Goal: Find specific page/section: Find specific page/section

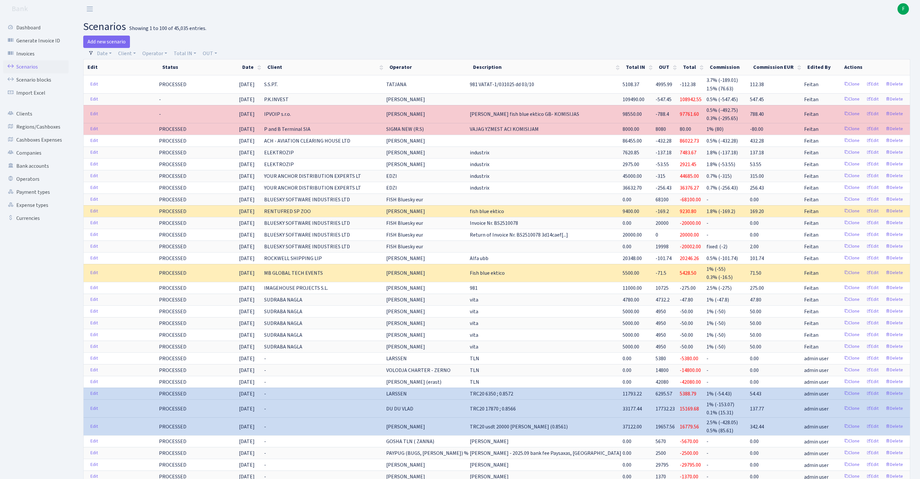
select select "100"
click at [131, 57] on link "Client" at bounding box center [127, 53] width 23 height 11
click at [144, 82] on input "search" at bounding box center [145, 77] width 54 height 10
type input "rower"
click at [142, 101] on li "ROWERCO WESTERN [GEOGRAPHIC_DATA]" at bounding box center [145, 92] width 56 height 19
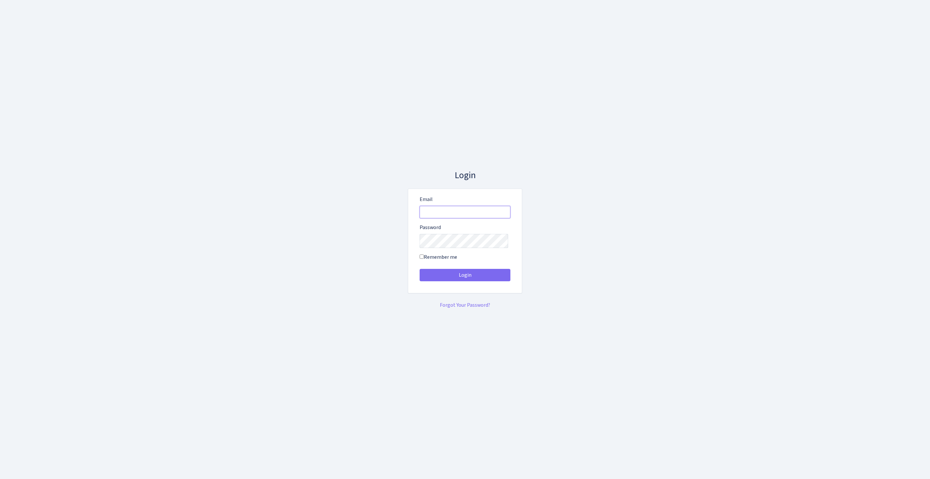
type input "feitan@bank.com"
click at [465, 278] on button "Login" at bounding box center [465, 275] width 91 height 12
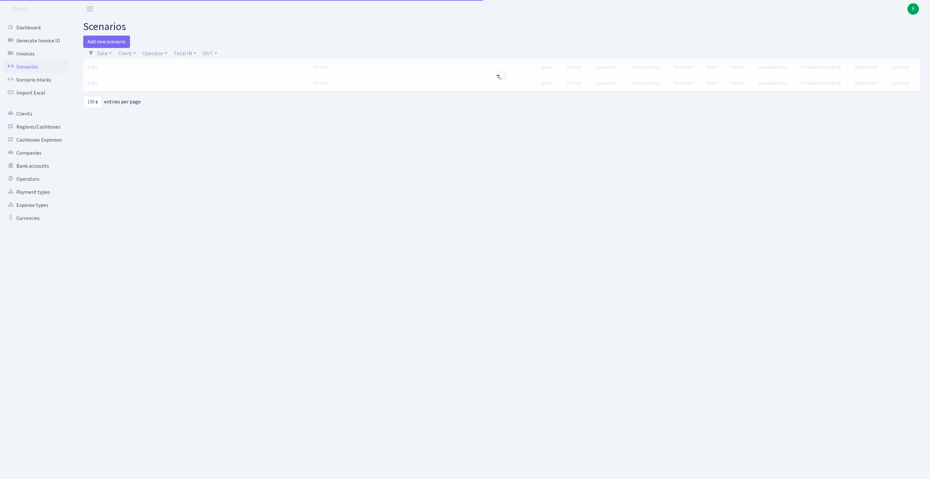
select select "100"
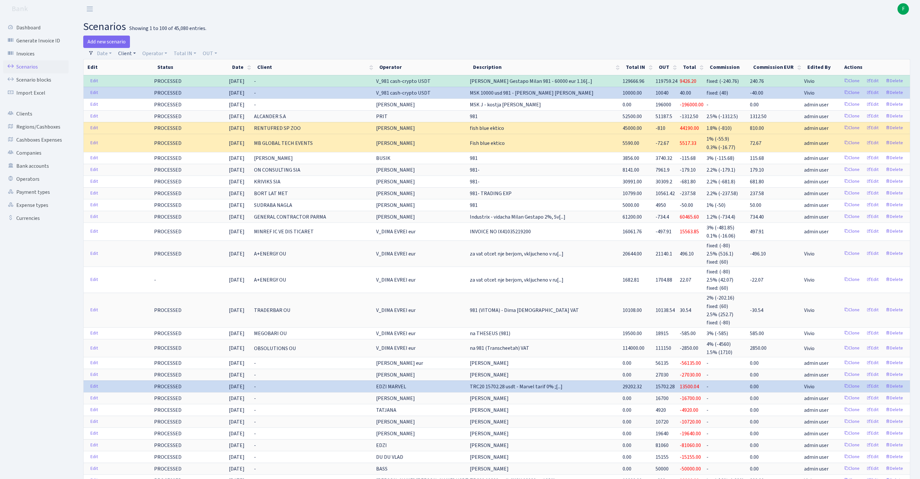
click at [131, 56] on link "Client" at bounding box center [127, 53] width 23 height 11
click at [140, 82] on input "search" at bounding box center [145, 77] width 54 height 10
type input "rower"
click at [139, 102] on li "ROWERCO WESTERN [GEOGRAPHIC_DATA]" at bounding box center [145, 92] width 56 height 19
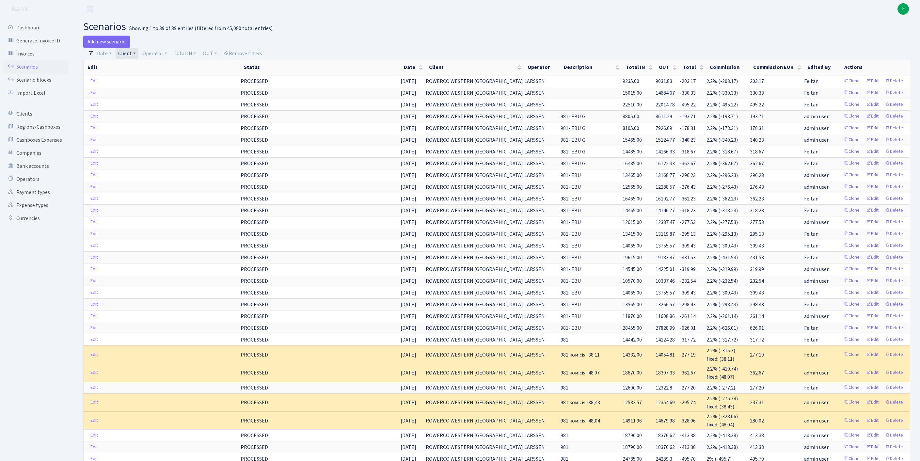
click at [138, 57] on link "Client" at bounding box center [127, 53] width 23 height 11
click at [159, 74] on span at bounding box center [161, 77] width 89 height 13
click at [131, 57] on link "Client" at bounding box center [127, 53] width 23 height 11
click at [138, 82] on input "search" at bounding box center [161, 77] width 86 height 10
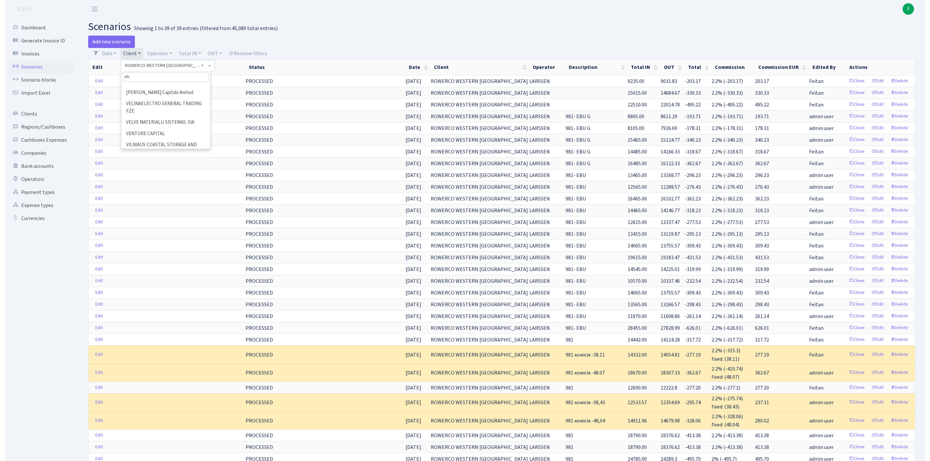
scroll to position [0, 0]
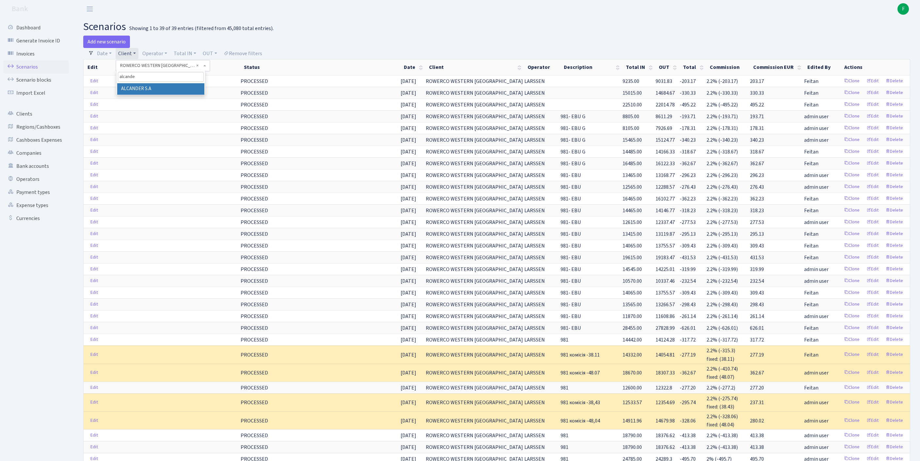
type input "alcande"
click at [143, 95] on li "ALCANDER S.A" at bounding box center [160, 88] width 87 height 11
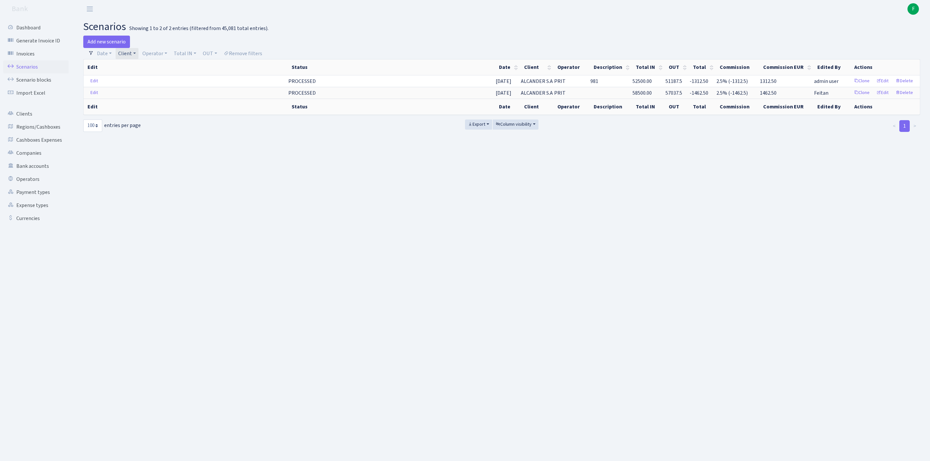
click at [138, 59] on link "Client" at bounding box center [127, 53] width 23 height 11
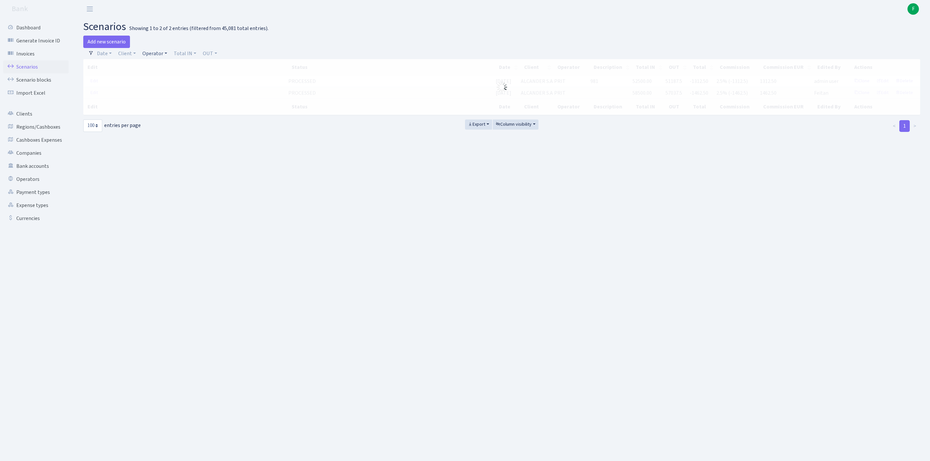
click at [165, 57] on link "Operator" at bounding box center [155, 53] width 30 height 11
click at [171, 79] on input "search" at bounding box center [169, 77] width 54 height 10
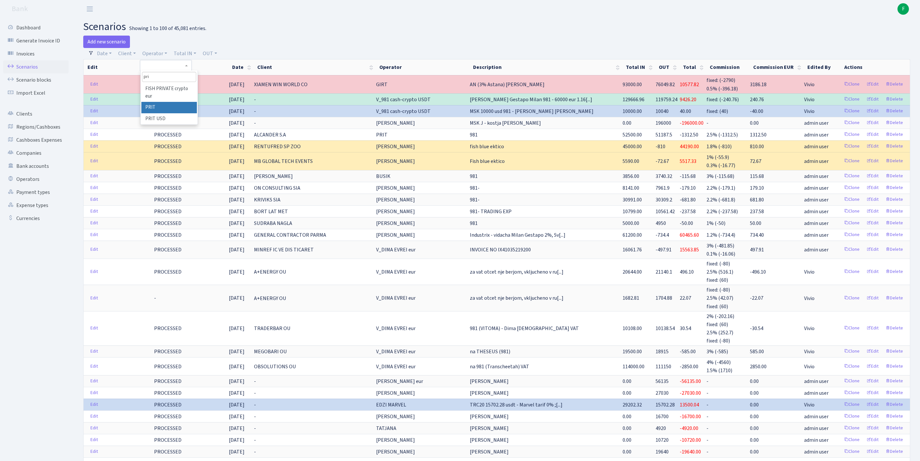
type input "pri"
click at [170, 113] on li "PRIT" at bounding box center [169, 107] width 56 height 11
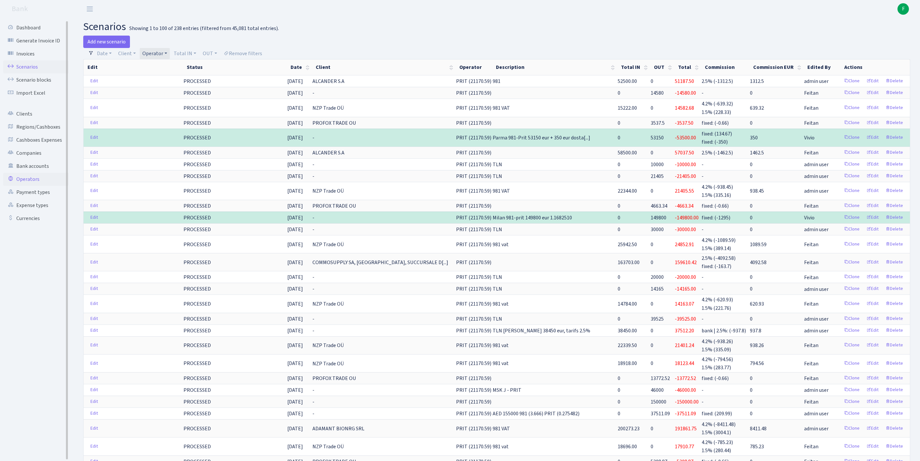
click at [30, 186] on link "Operators" at bounding box center [35, 179] width 65 height 13
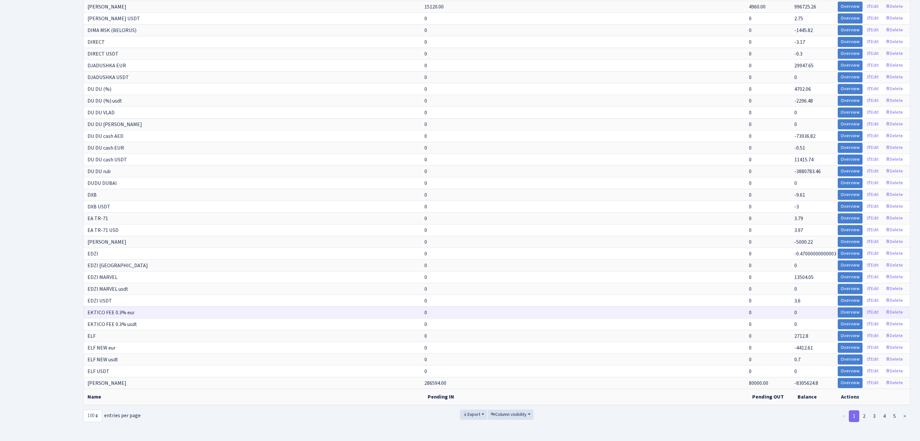
scroll to position [1164, 0]
select select "-1"
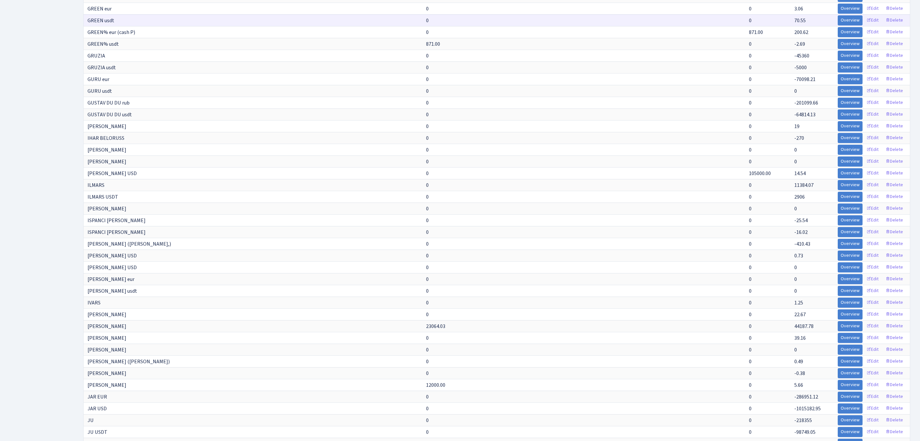
scroll to position [3383, 0]
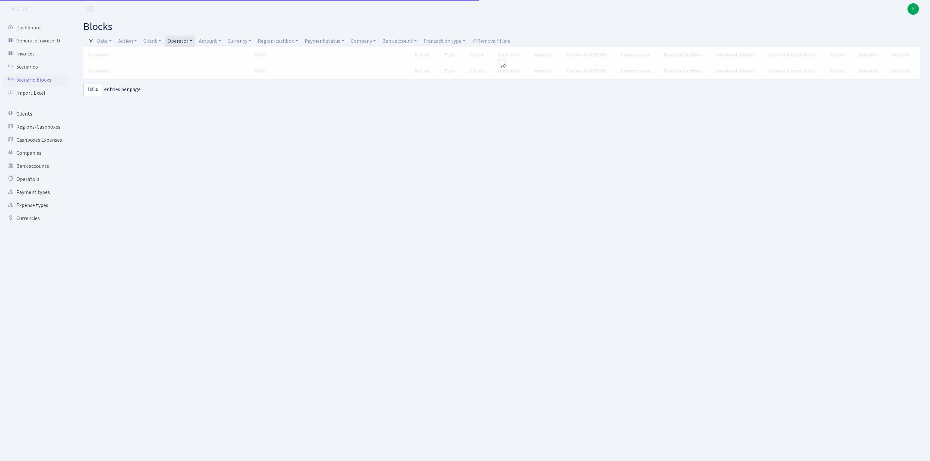
select select "100"
